Goal: Download file/media

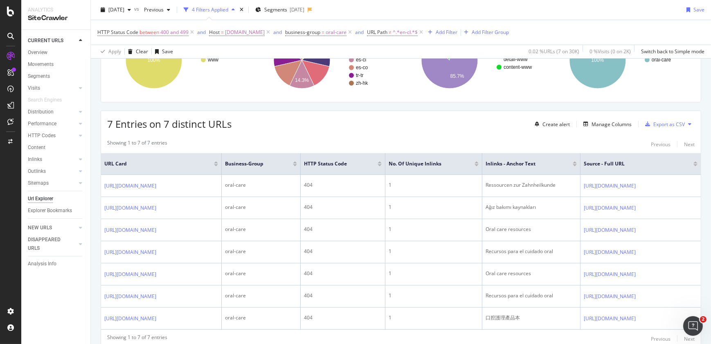
scroll to position [0, 48]
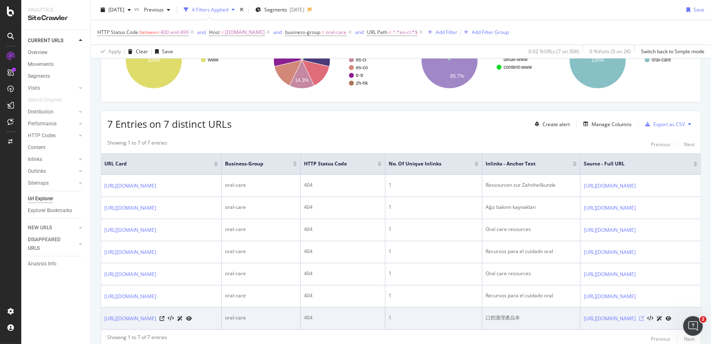
click at [644, 318] on icon at bounding box center [641, 318] width 5 height 5
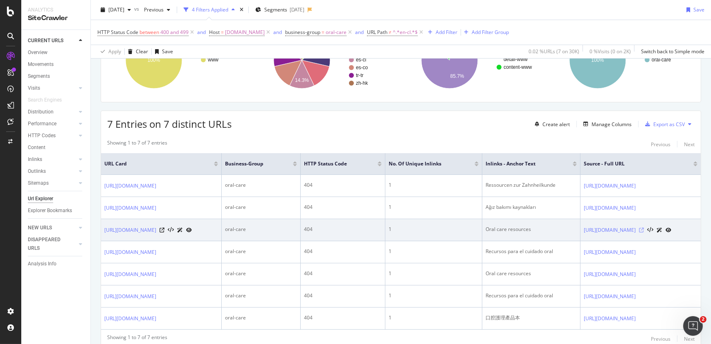
click at [644, 229] on icon at bounding box center [641, 230] width 5 height 5
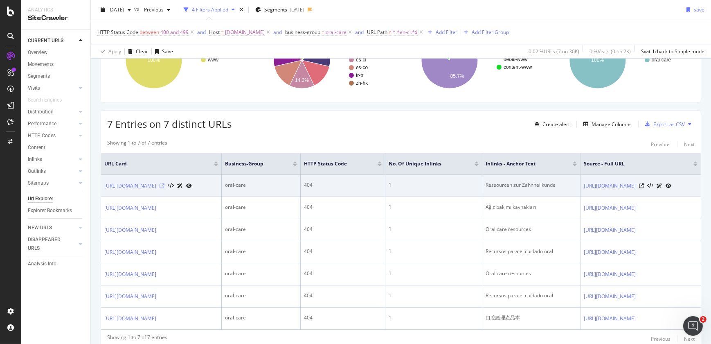
click at [164, 186] on icon at bounding box center [162, 185] width 5 height 5
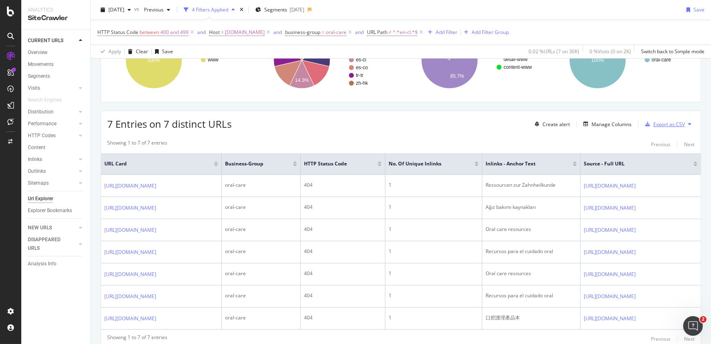
click at [656, 124] on div "Export as CSV" at bounding box center [669, 124] width 32 height 7
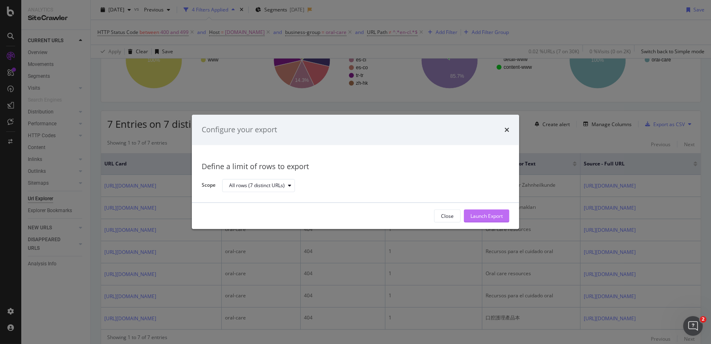
click at [475, 214] on div "Launch Export" at bounding box center [487, 215] width 32 height 7
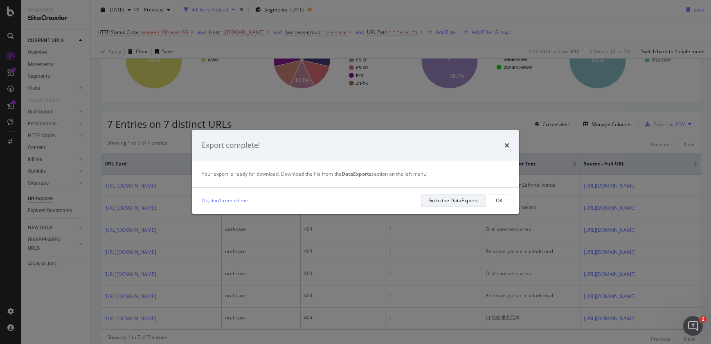
click at [475, 203] on div "Go to the DataExports" at bounding box center [453, 200] width 50 height 7
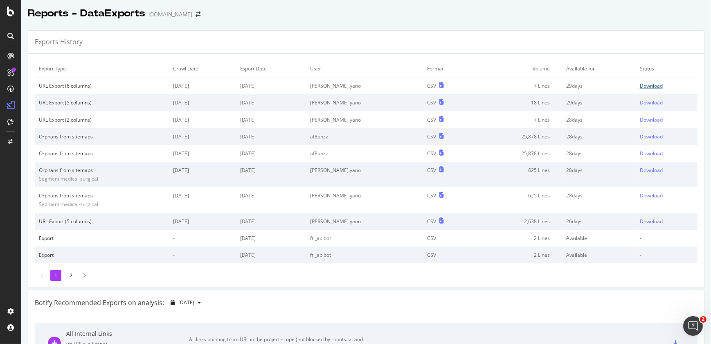
click at [640, 88] on div "Download" at bounding box center [651, 85] width 23 height 7
